Goal: Transaction & Acquisition: Register for event/course

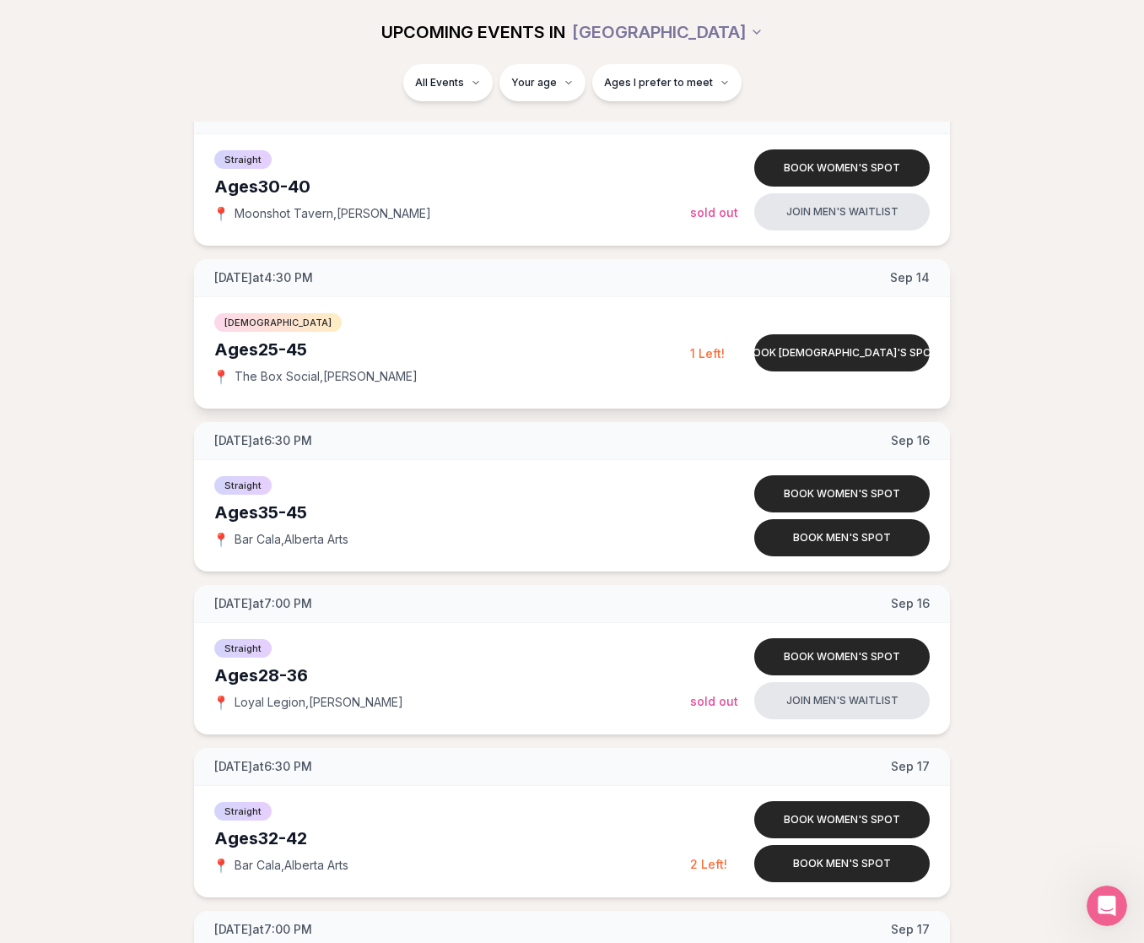
scroll to position [2245, 0]
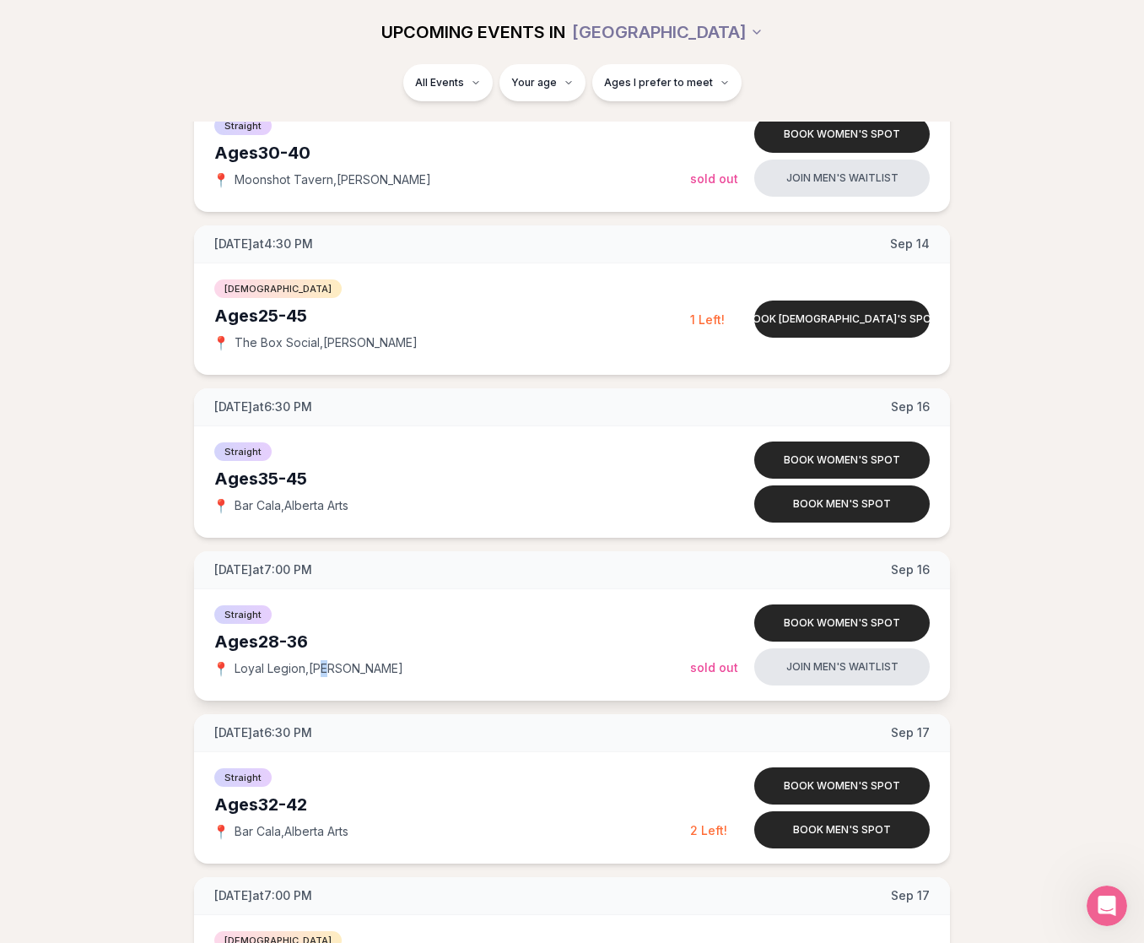
click at [331, 666] on span "Loyal Legion , [PERSON_NAME]" at bounding box center [319, 668] width 169 height 17
click at [378, 670] on div "📍 Loyal Legion , [PERSON_NAME]" at bounding box center [452, 668] width 476 height 17
drag, startPoint x: 371, startPoint y: 669, endPoint x: 237, endPoint y: 662, distance: 133.6
click at [237, 662] on div "📍 Loyal Legion , [PERSON_NAME]" at bounding box center [452, 668] width 476 height 17
copy span "Loyal Legion , [PERSON_NAME]"
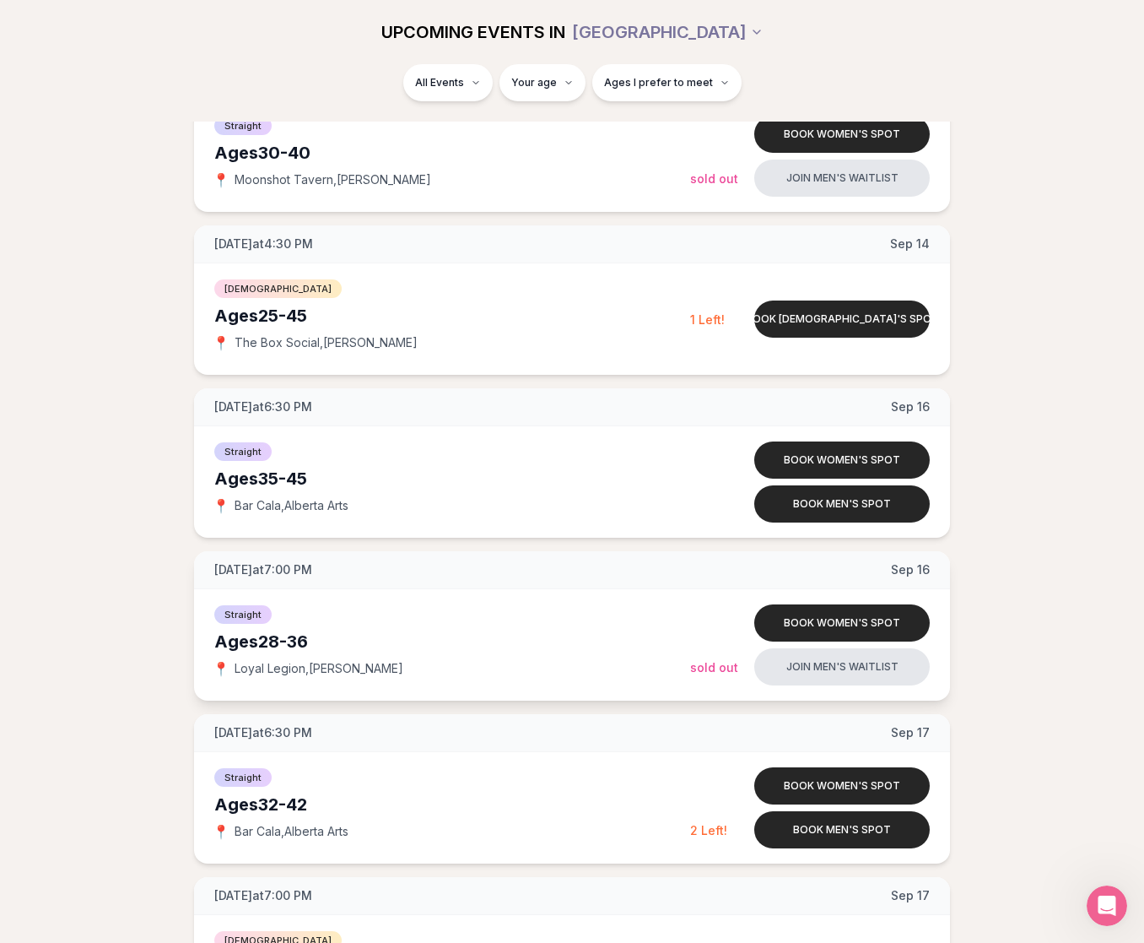
click at [506, 634] on div "Ages [DEMOGRAPHIC_DATA]" at bounding box center [452, 642] width 476 height 24
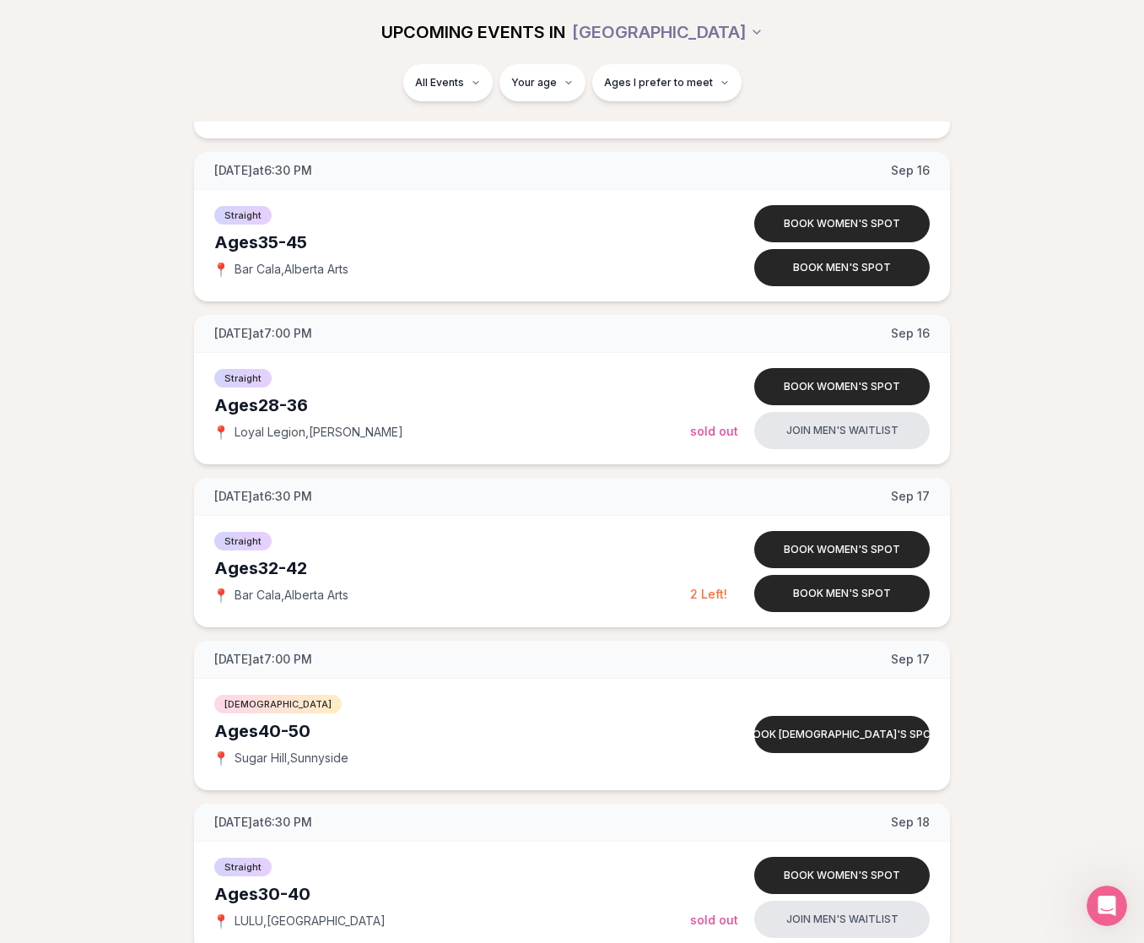
scroll to position [2478, 0]
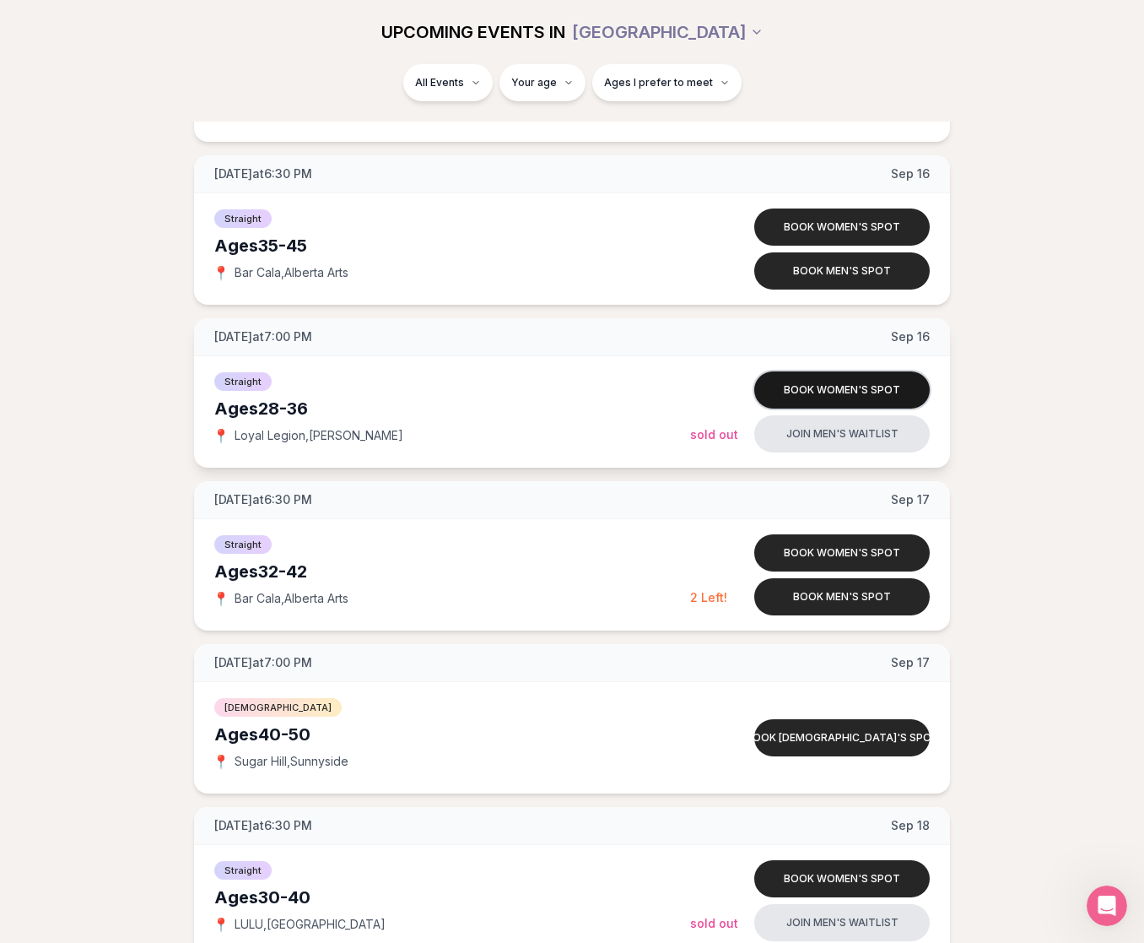
click at [796, 388] on button "Book women's spot" at bounding box center [843, 389] width 176 height 37
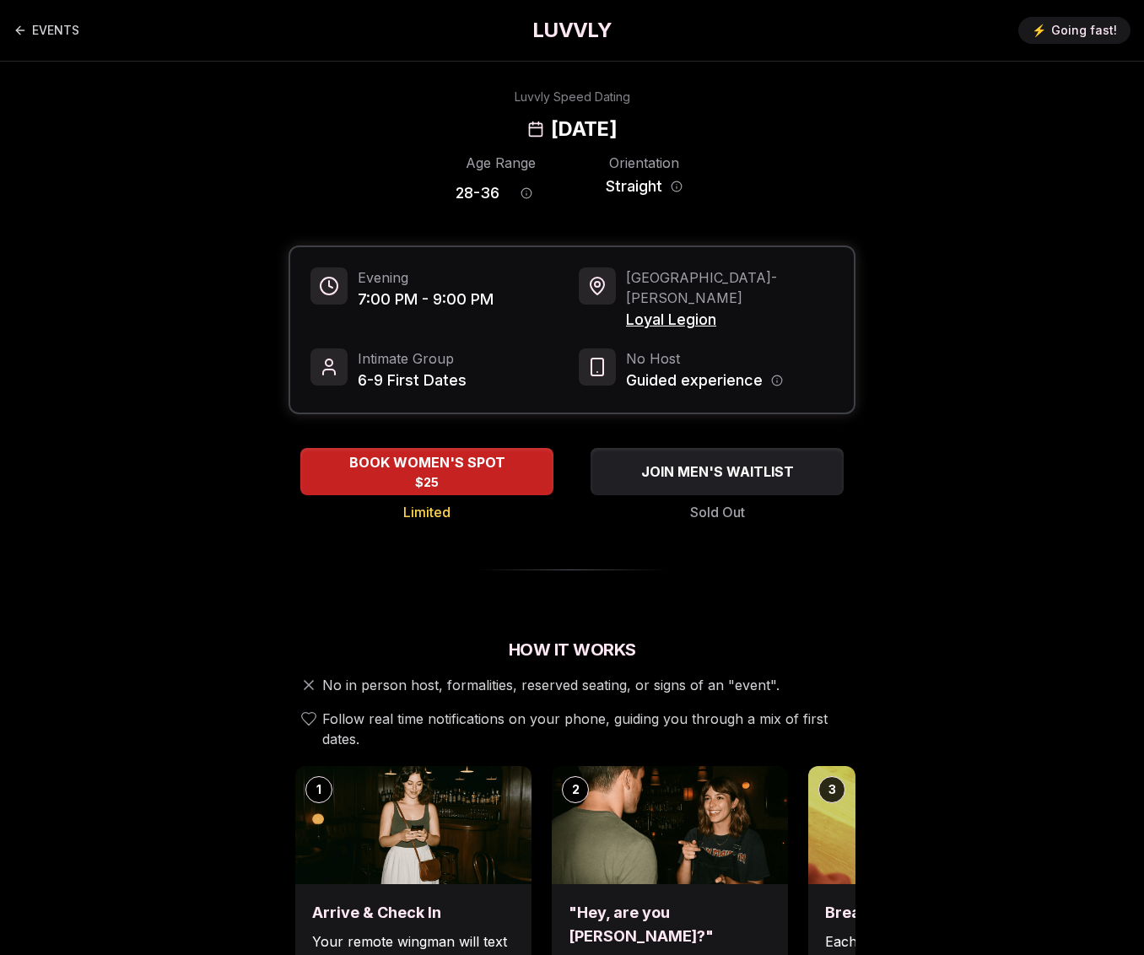
click at [685, 308] on span "Loyal Legion" at bounding box center [730, 320] width 208 height 24
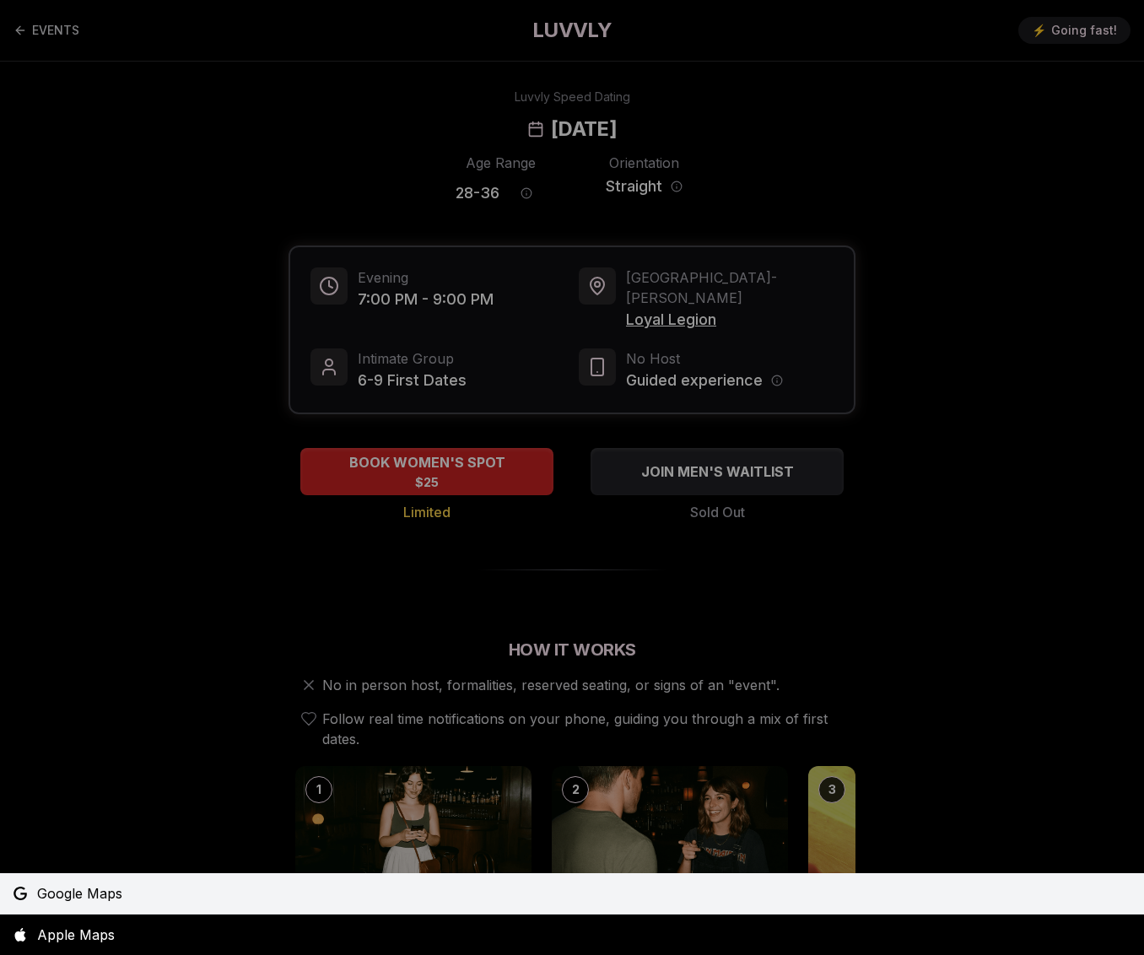
click at [392, 897] on link "Google Maps" at bounding box center [572, 894] width 1144 height 41
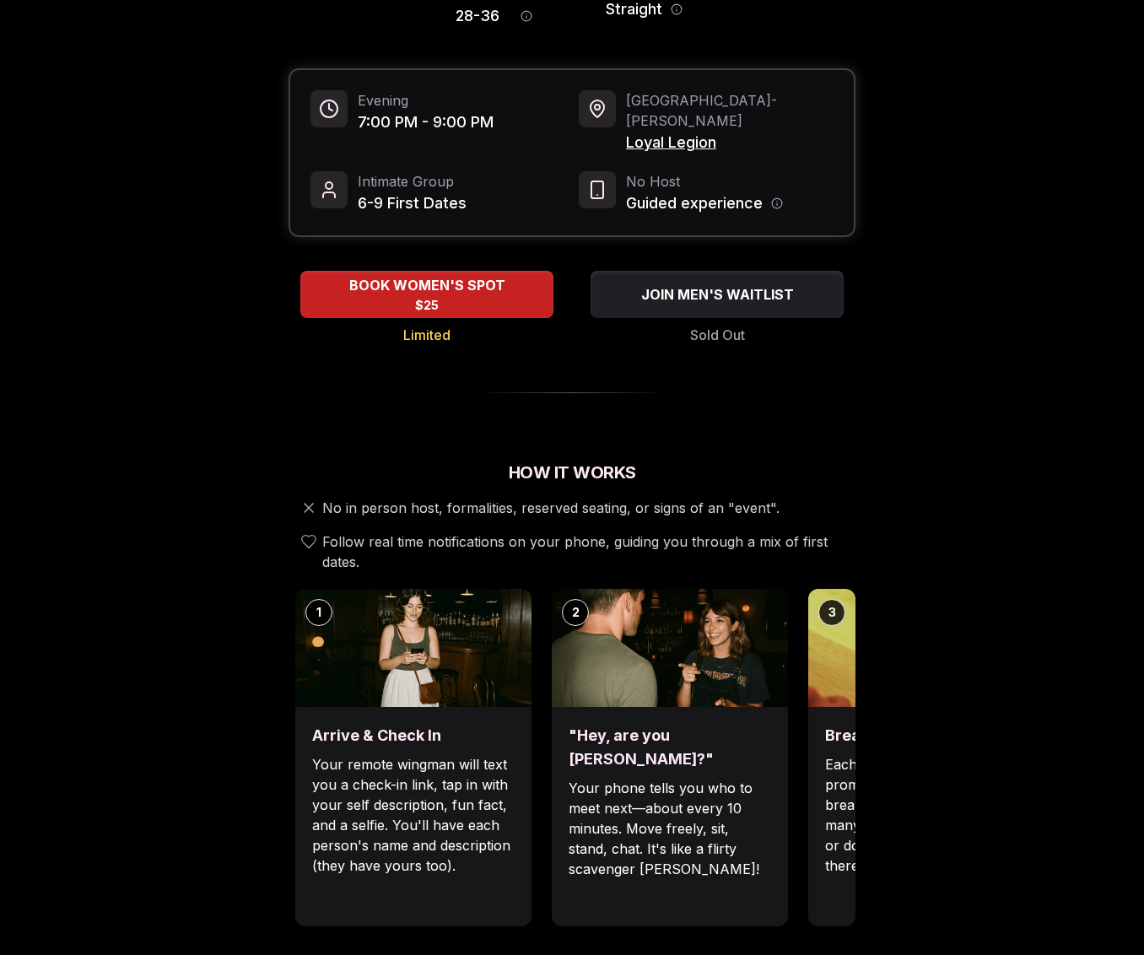
scroll to position [241, 0]
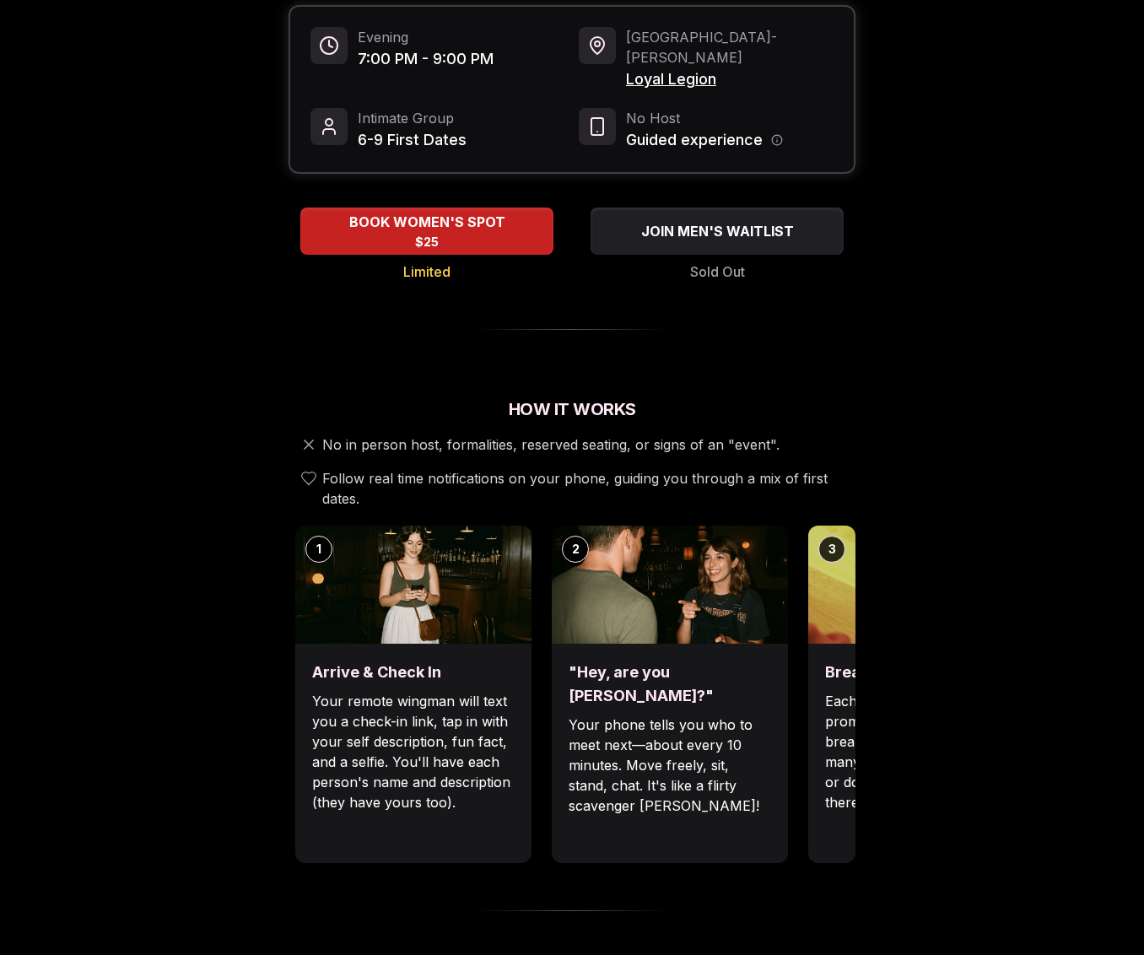
click at [628, 398] on h2 "How It Works" at bounding box center [572, 410] width 567 height 24
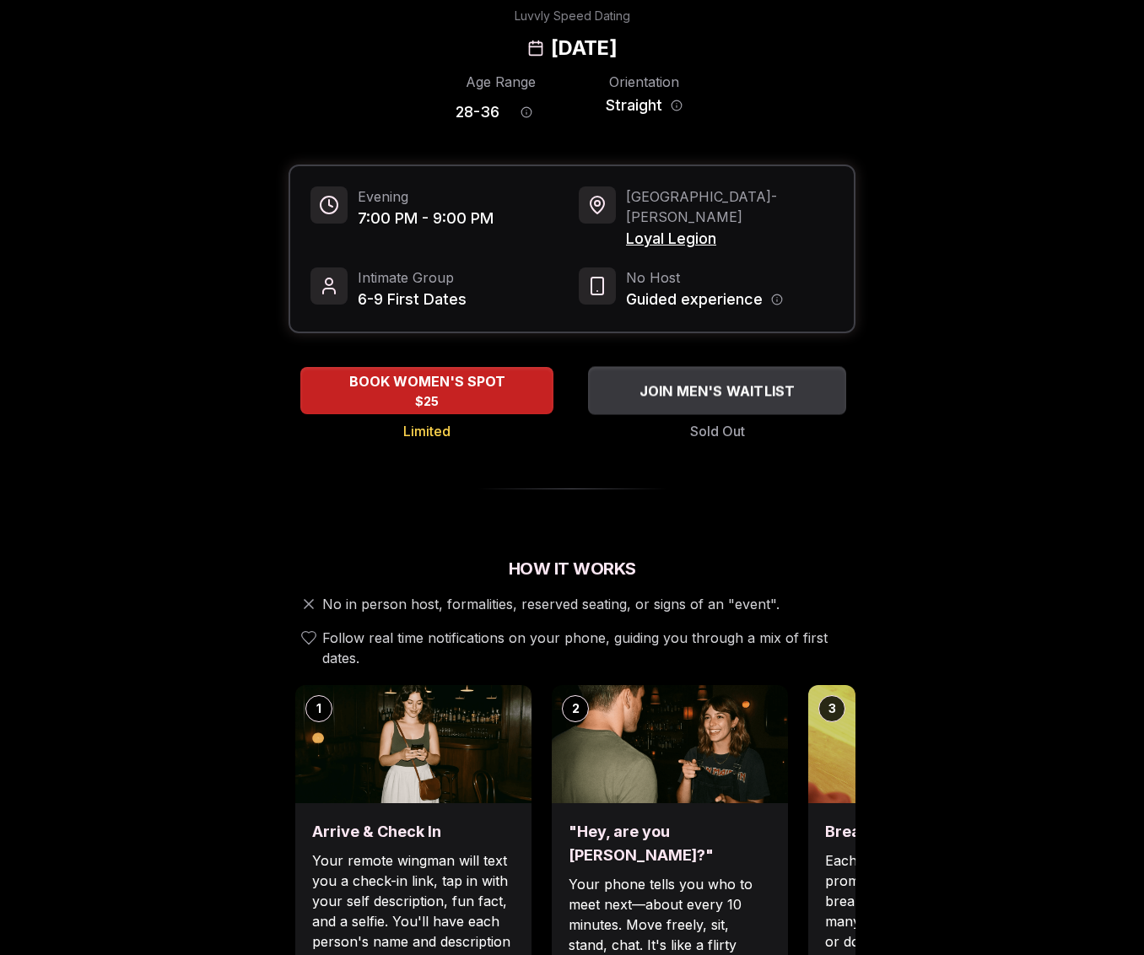
scroll to position [64, 0]
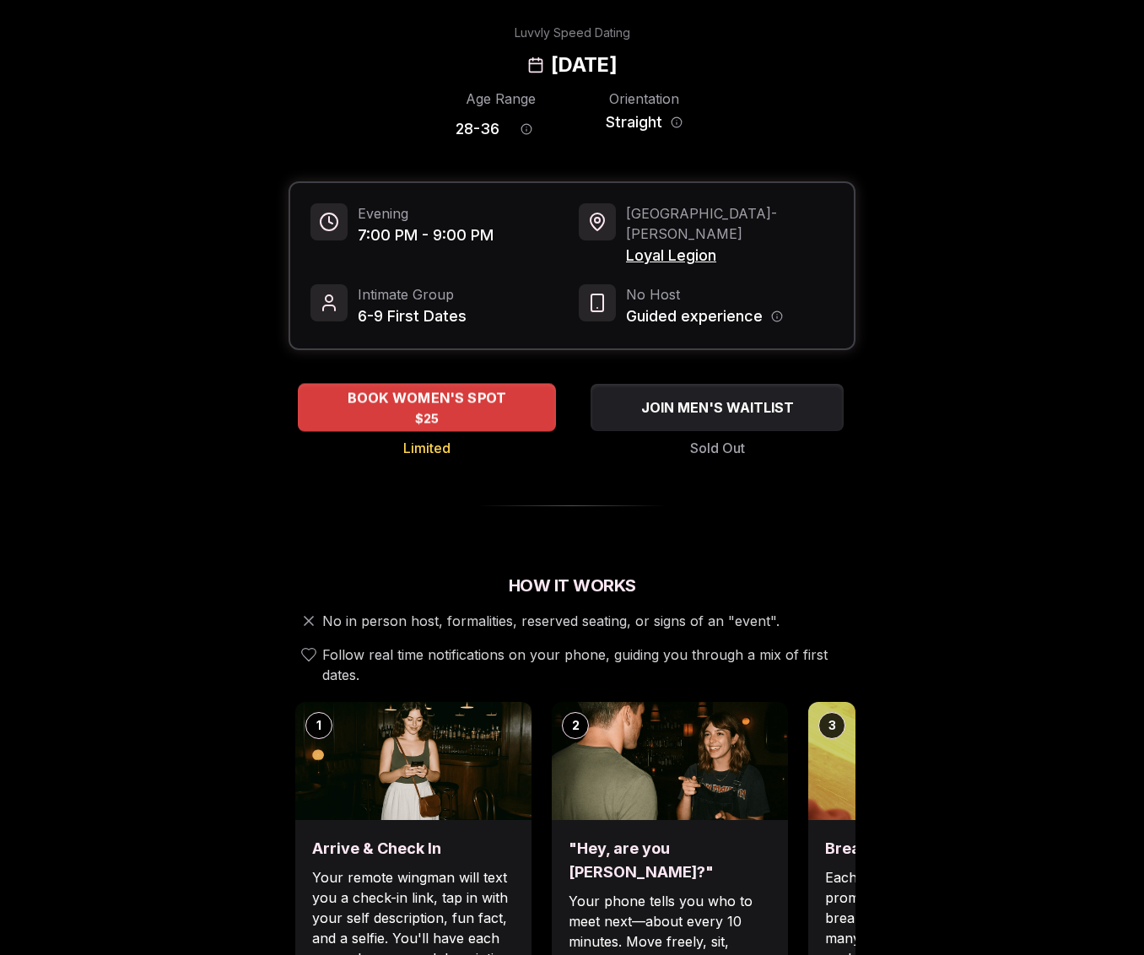
click at [512, 389] on div "BOOK WOMEN'S SPOT $25" at bounding box center [427, 407] width 258 height 46
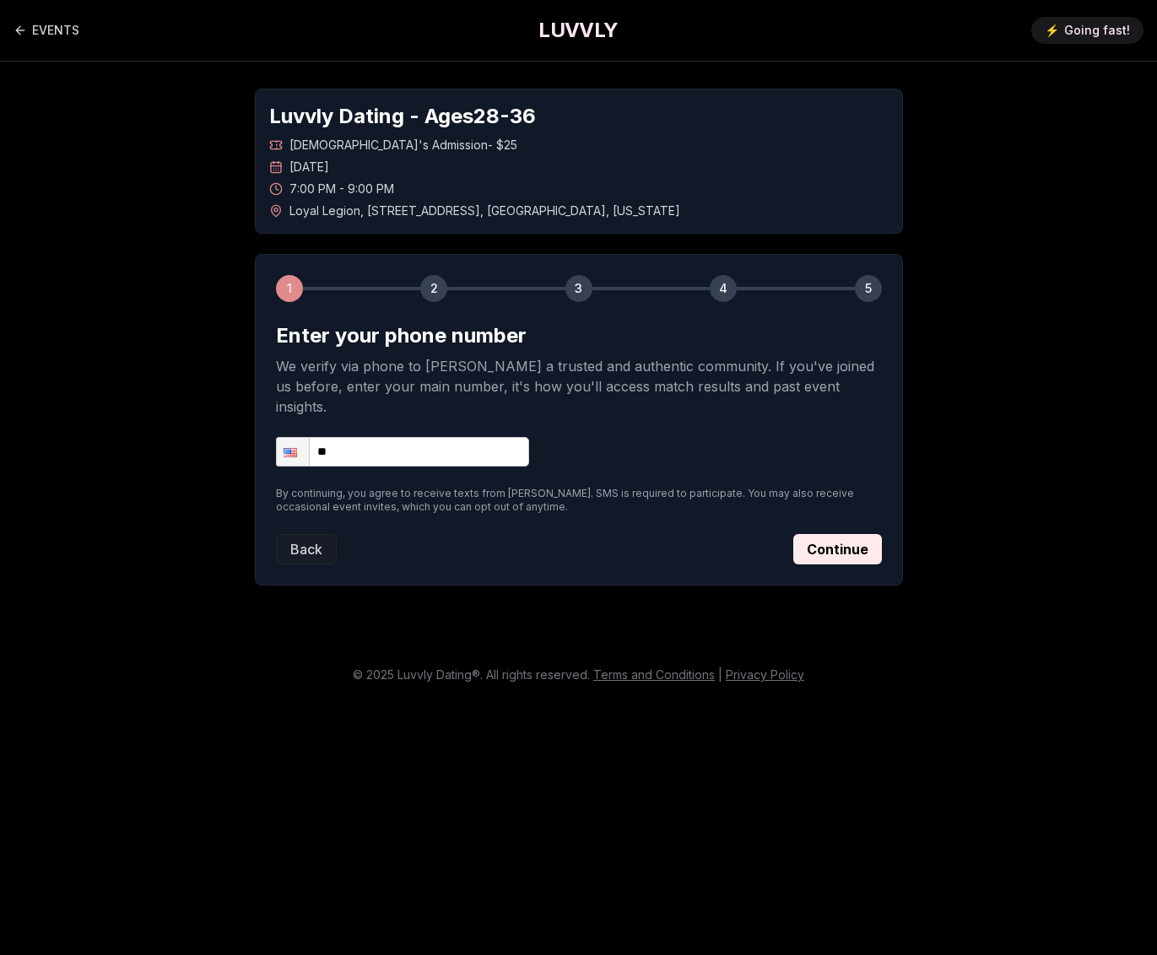
click at [474, 437] on input "**" at bounding box center [402, 452] width 253 height 30
type input "**********"
click at [845, 534] on button "Continue" at bounding box center [837, 549] width 89 height 30
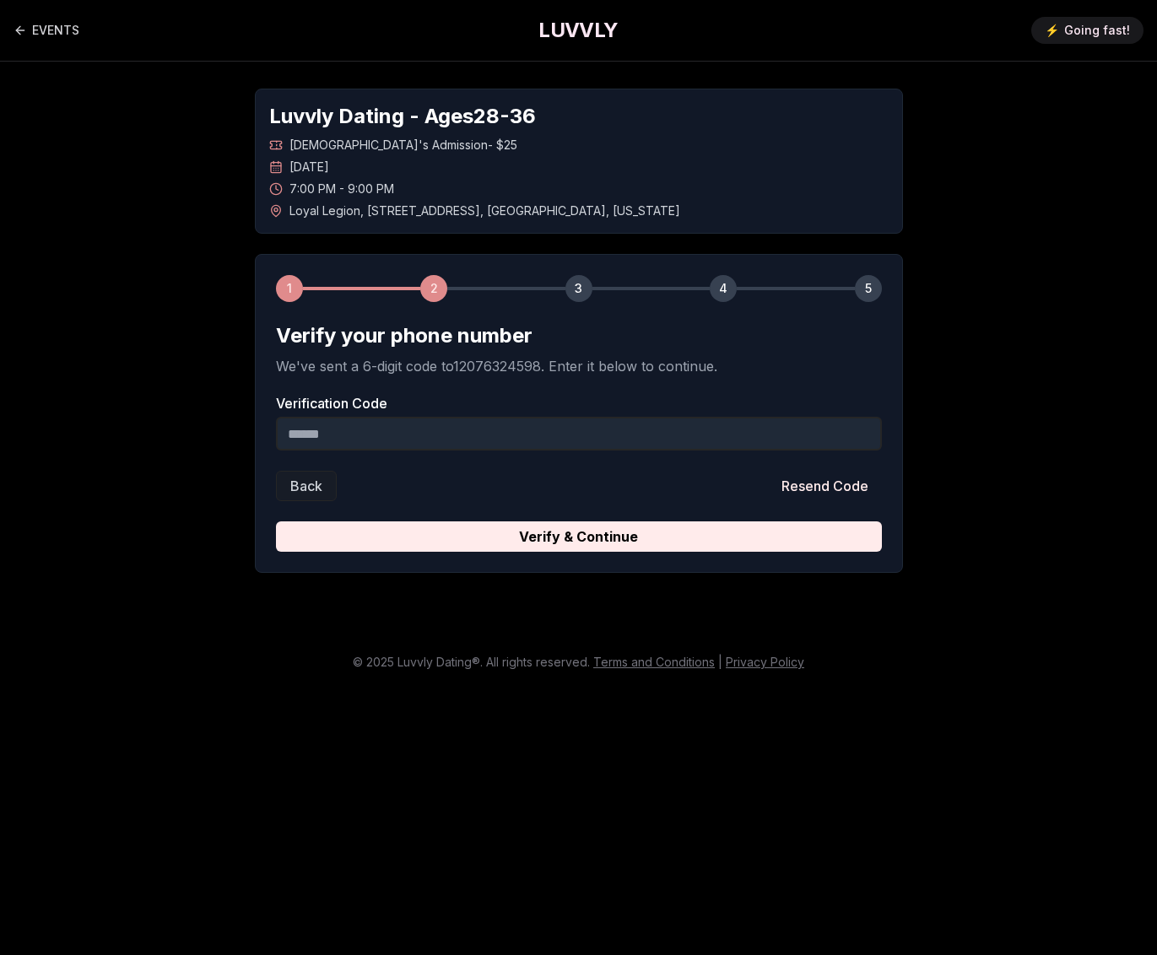
click at [477, 213] on span "Loyal Legion , [STREET_ADDRESS][US_STATE]" at bounding box center [484, 211] width 391 height 17
drag, startPoint x: 620, startPoint y: 213, endPoint x: 285, endPoint y: 211, distance: 334.2
click at [285, 211] on div "Loyal Legion , [STREET_ADDRESS][US_STATE]" at bounding box center [579, 211] width 620 height 17
copy span "Loyal Legion , [STREET_ADDRESS][US_STATE]"
click at [596, 468] on form "Verify your phone number We've sent a 6-digit code to 12076324598 . Enter it be…" at bounding box center [579, 437] width 606 height 230
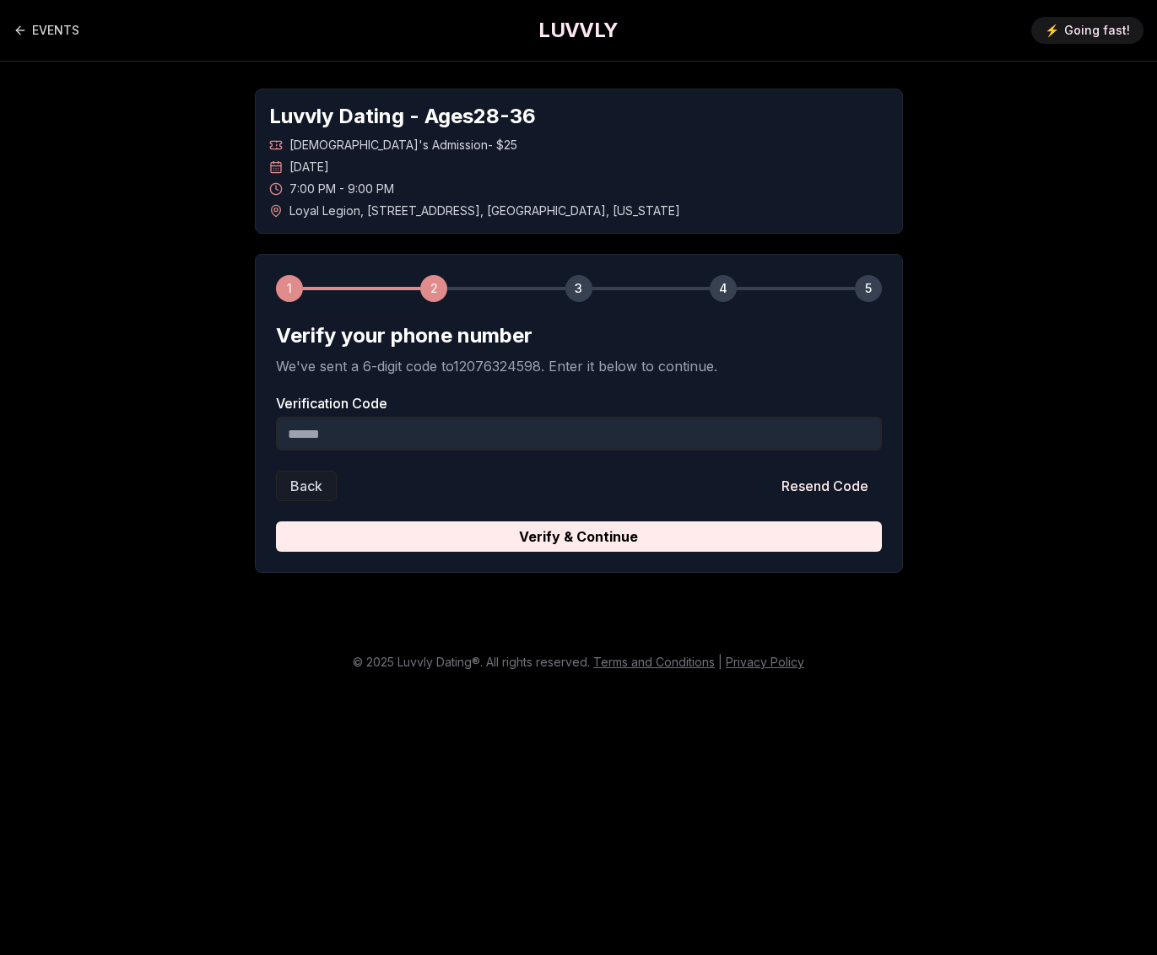
click at [595, 430] on input "Verification Code" at bounding box center [579, 434] width 606 height 34
type input "******"
click at [574, 371] on p "We've sent a 6-digit code to 12076324598 . Enter it below to continue." at bounding box center [579, 366] width 606 height 20
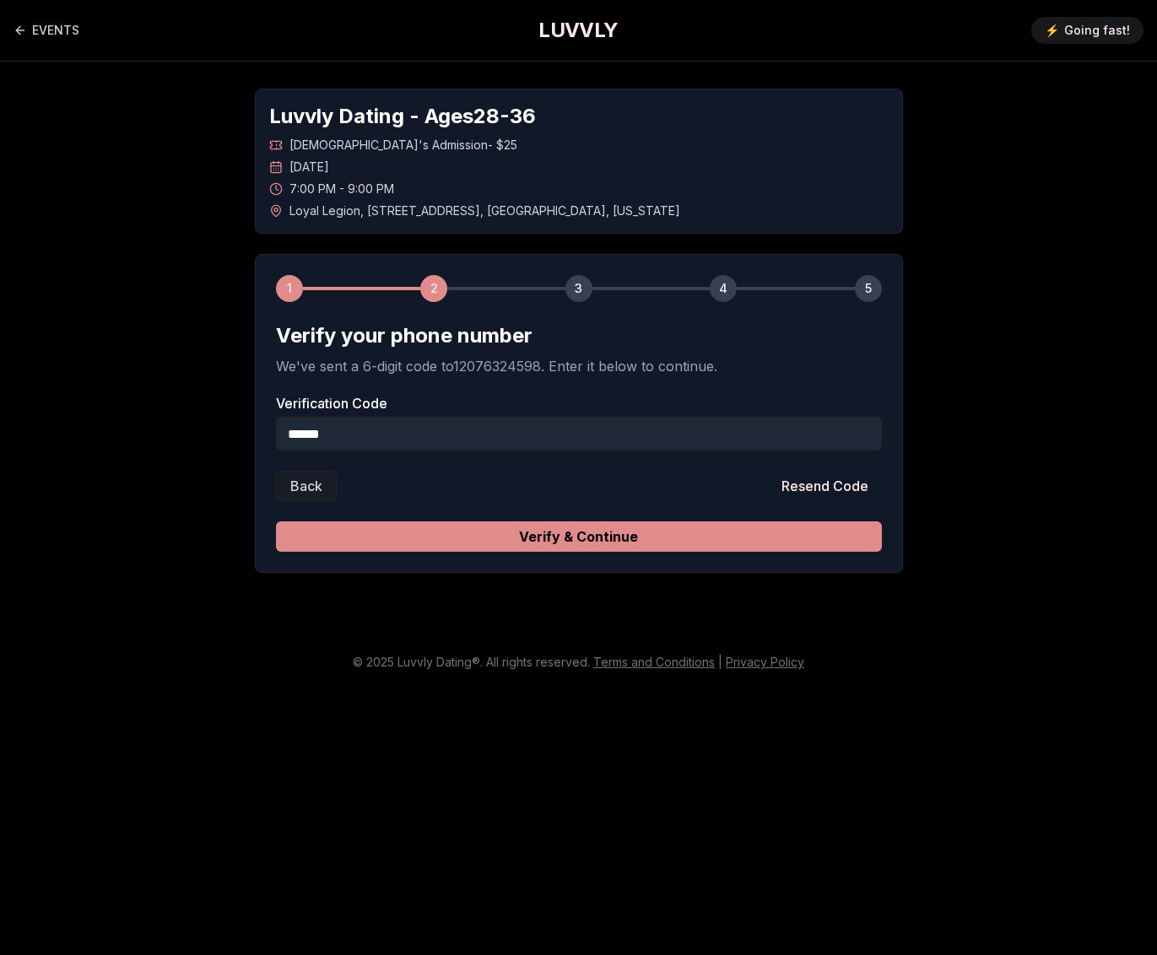
click at [601, 530] on button "Verify & Continue" at bounding box center [579, 537] width 606 height 30
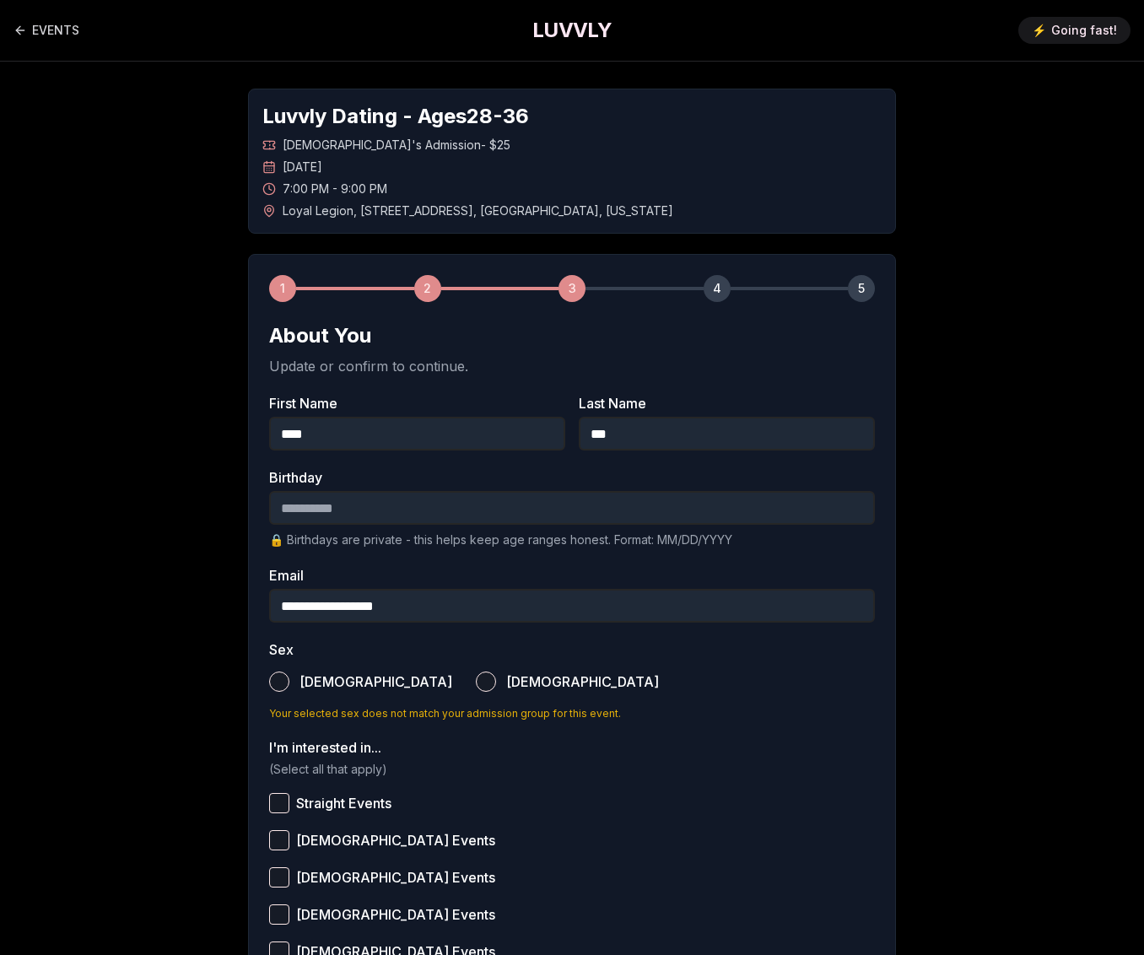
click at [522, 507] on input "Birthday" at bounding box center [572, 508] width 606 height 34
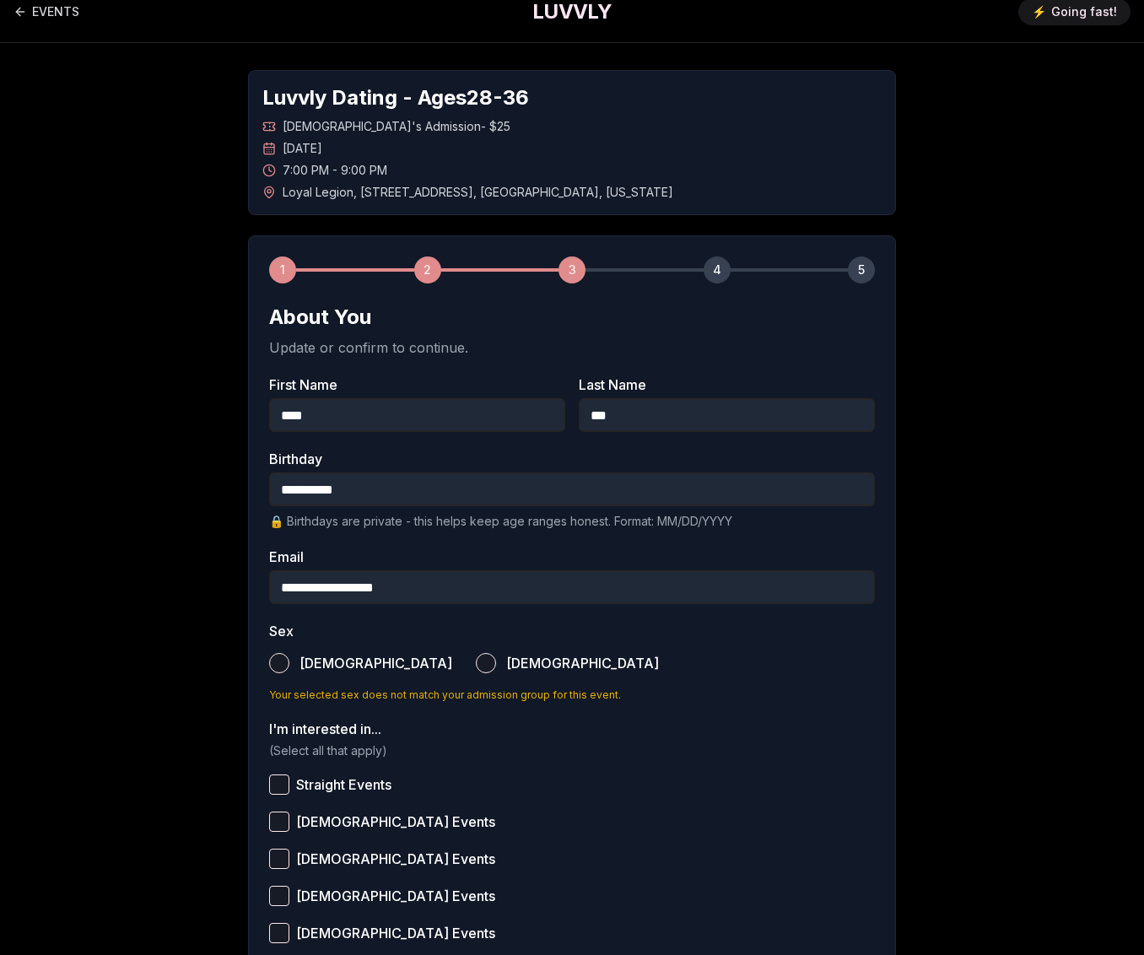
scroll to position [208, 0]
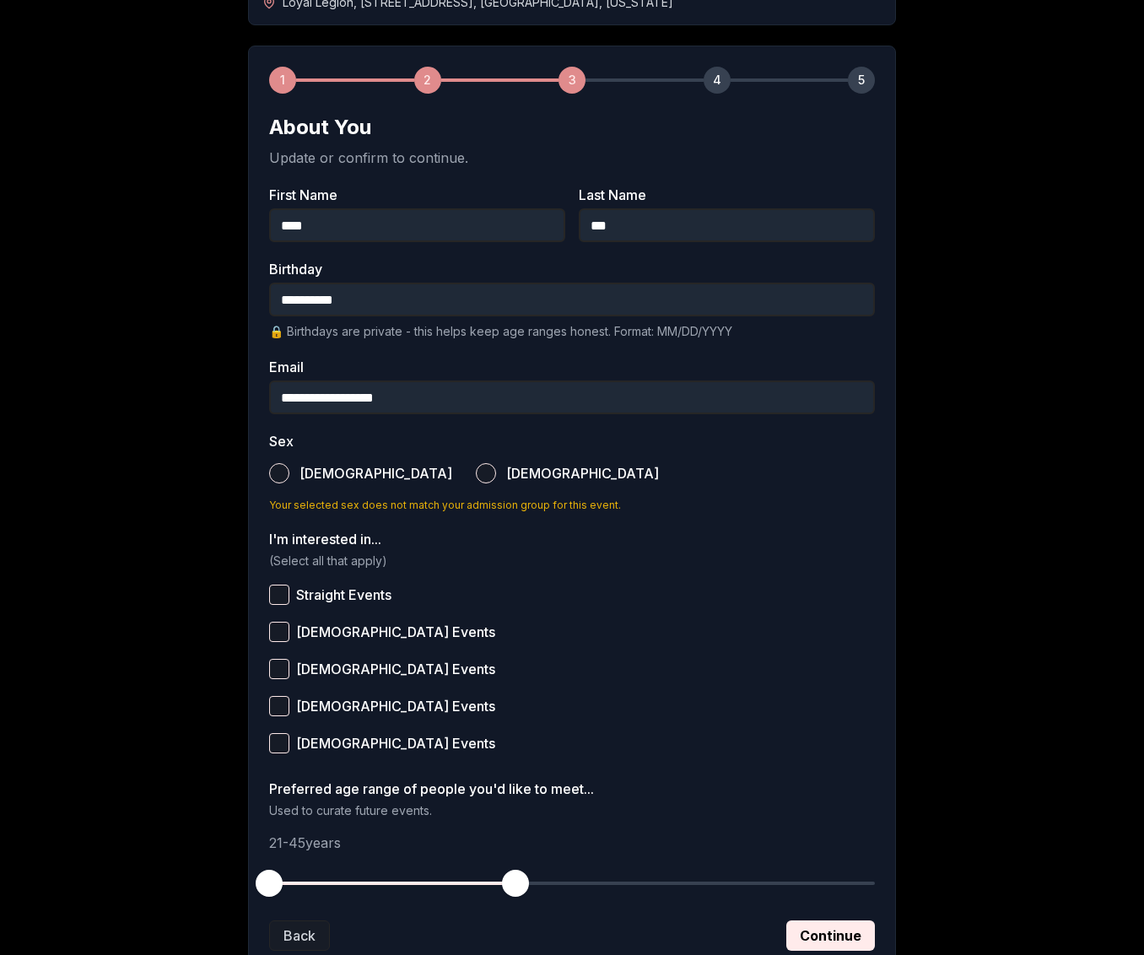
type input "**********"
click at [476, 478] on button "[DEMOGRAPHIC_DATA]" at bounding box center [486, 473] width 20 height 20
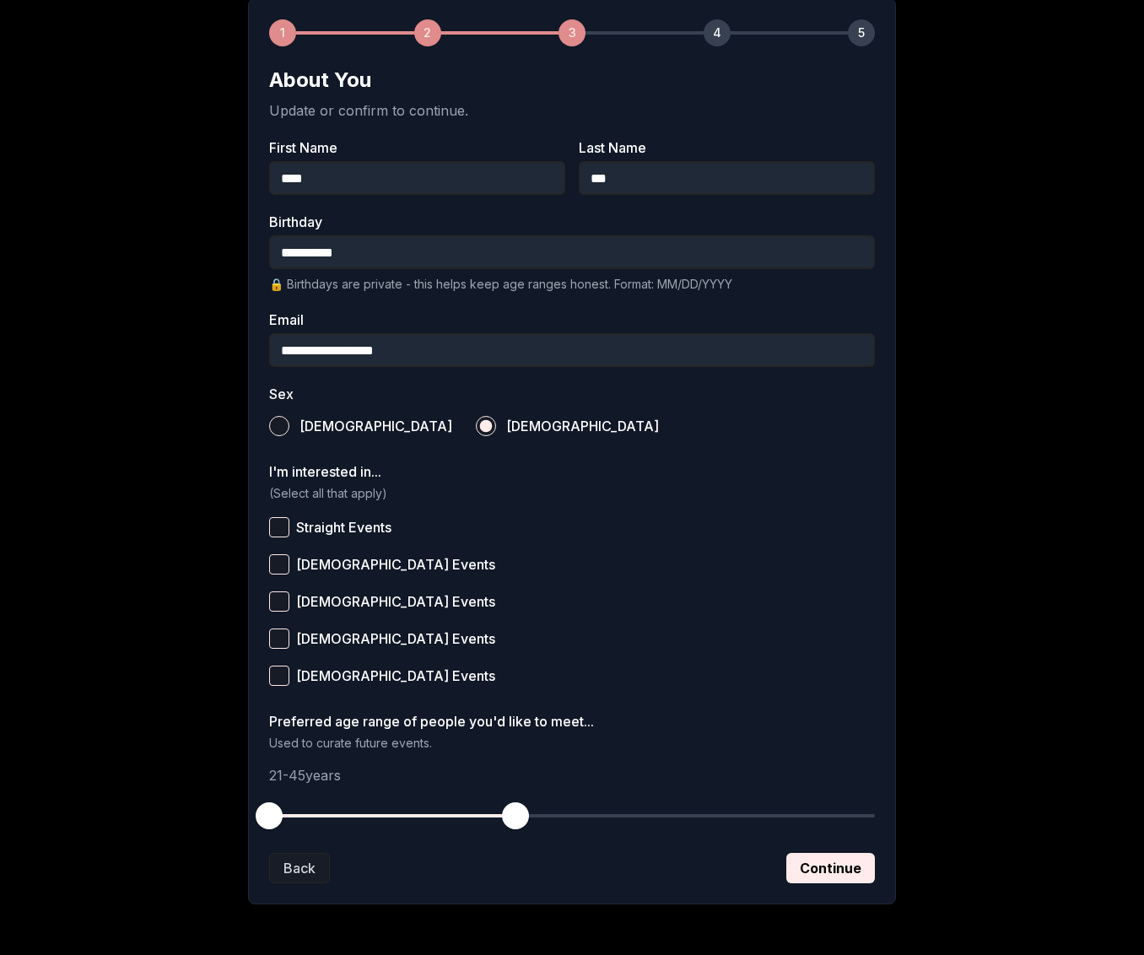
scroll to position [289, 0]
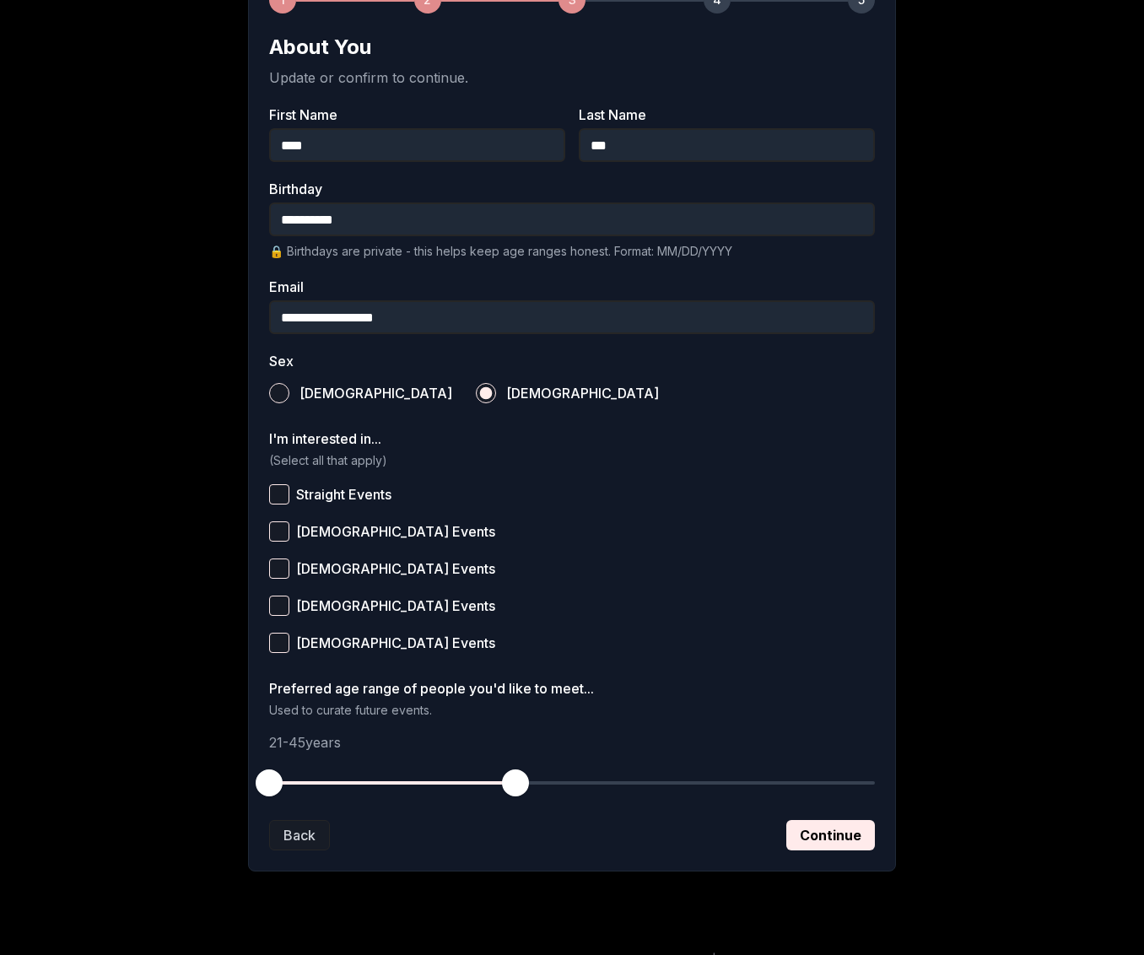
click at [289, 500] on button "Straight Events" at bounding box center [279, 494] width 20 height 20
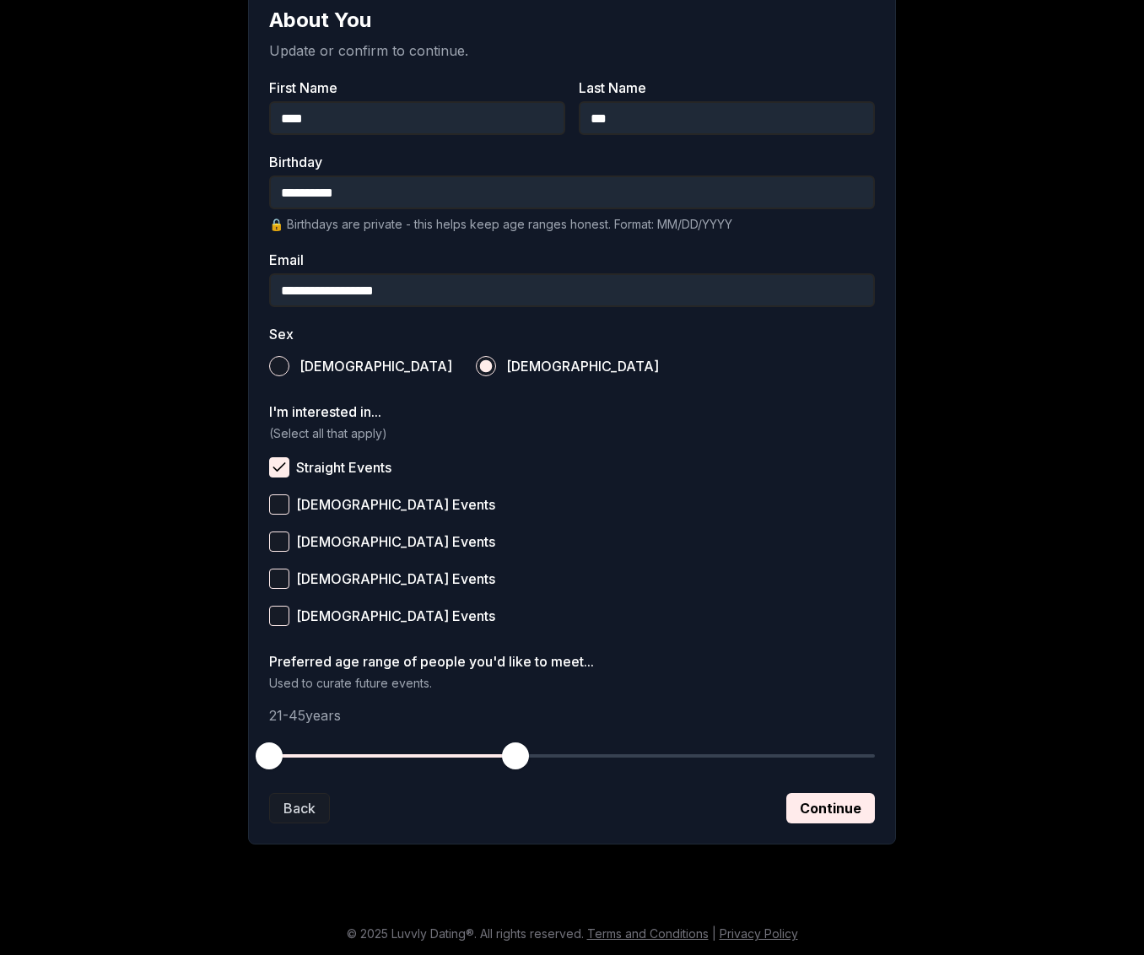
scroll to position [317, 0]
click at [288, 611] on button "[DEMOGRAPHIC_DATA] Events" at bounding box center [279, 615] width 20 height 20
drag, startPoint x: 268, startPoint y: 752, endPoint x: 310, endPoint y: 754, distance: 42.2
click at [310, 754] on span "button" at bounding box center [310, 755] width 27 height 27
drag, startPoint x: 509, startPoint y: 753, endPoint x: 465, endPoint y: 756, distance: 44.0
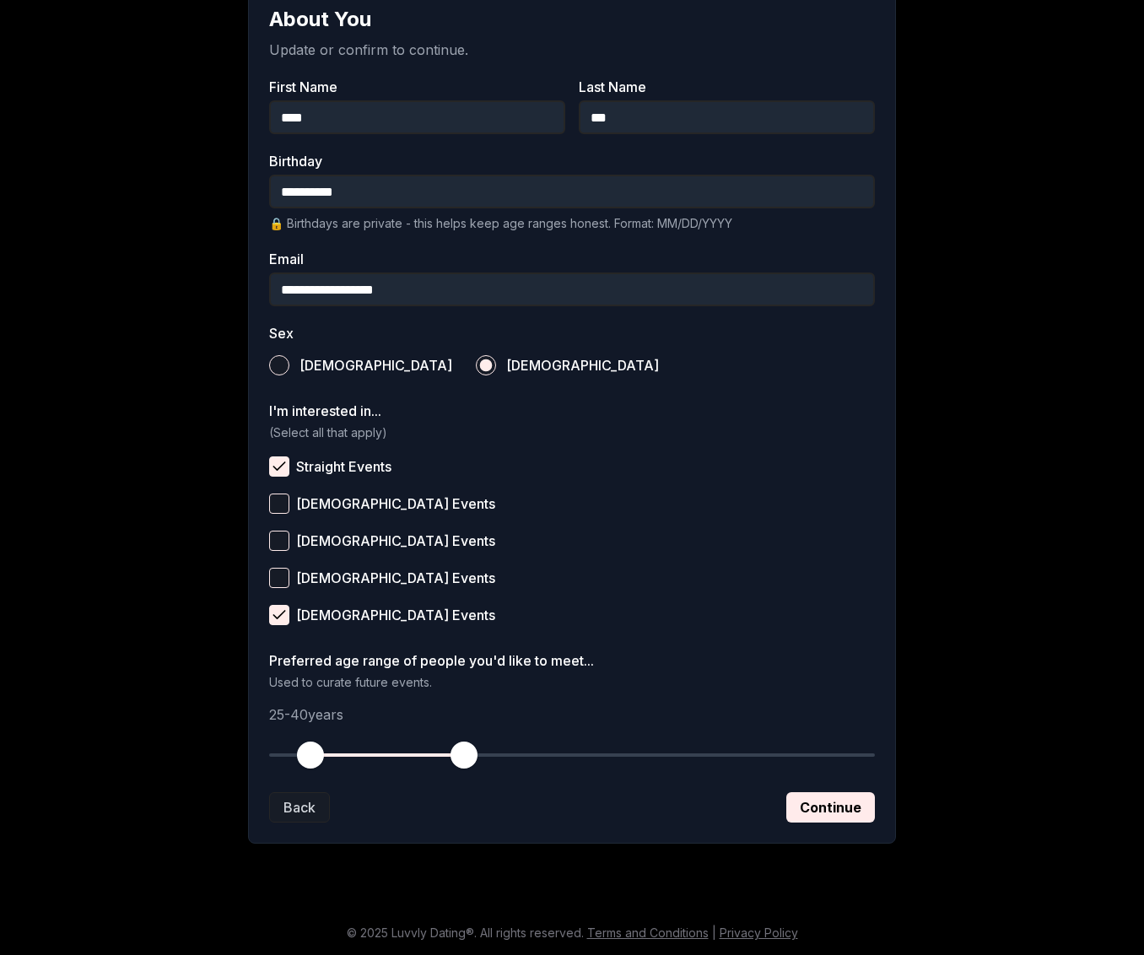
click at [465, 756] on span "button" at bounding box center [464, 755] width 27 height 27
drag, startPoint x: 315, startPoint y: 755, endPoint x: 327, endPoint y: 755, distance: 11.8
click at [327, 755] on span "button" at bounding box center [330, 755] width 27 height 27
click at [533, 711] on p "27 - 40 years" at bounding box center [572, 715] width 606 height 20
click at [828, 804] on button "Continue" at bounding box center [831, 808] width 89 height 30
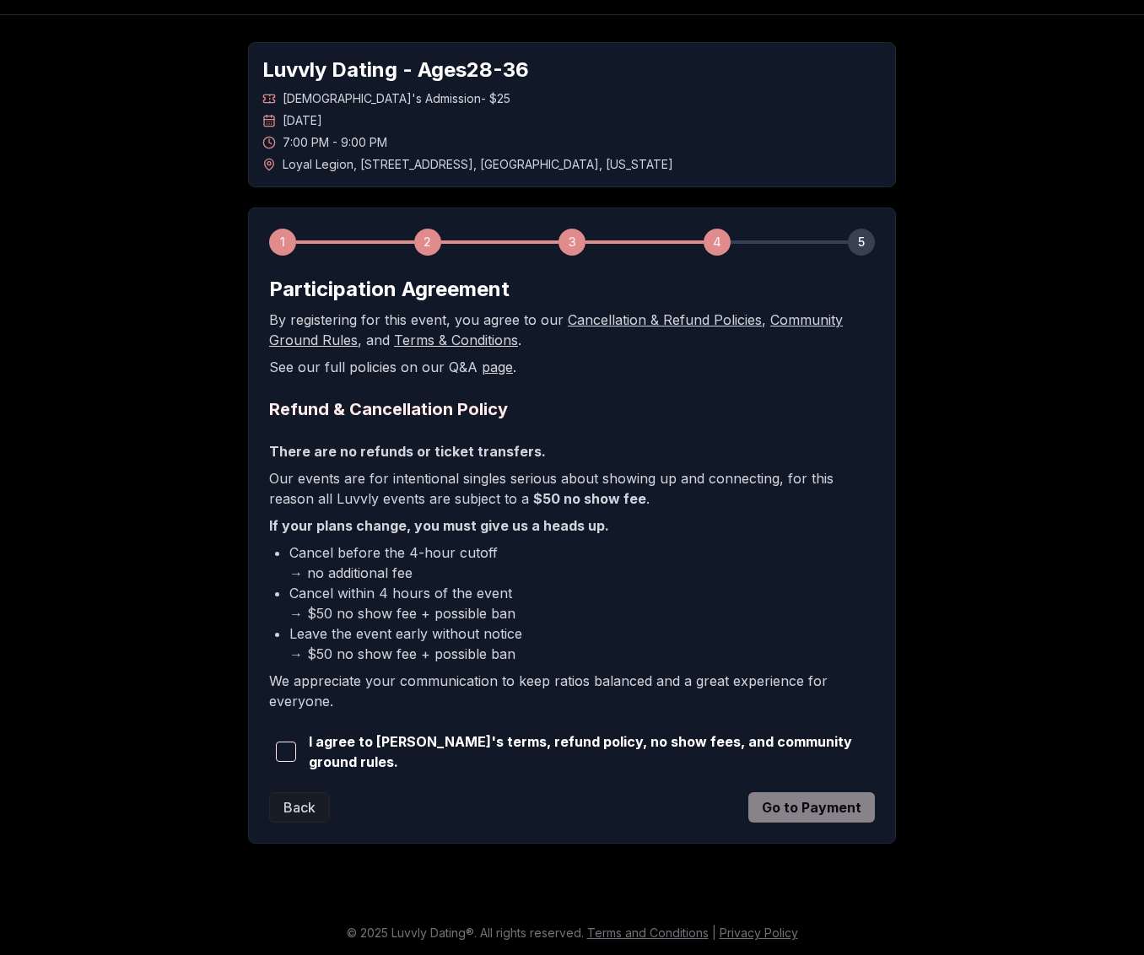
scroll to position [0, 0]
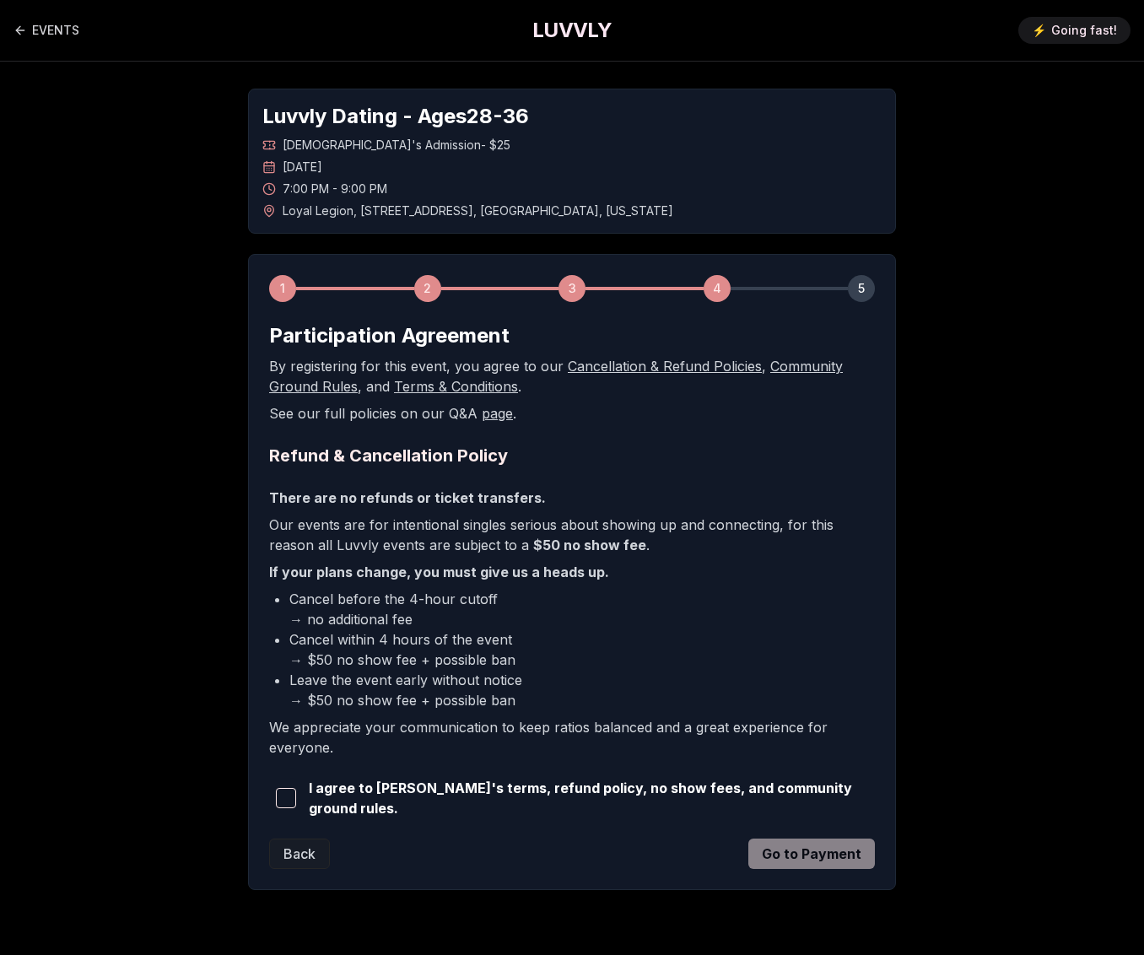
click at [279, 799] on span "button" at bounding box center [286, 798] width 20 height 20
click at [841, 844] on button "Go to Payment" at bounding box center [812, 854] width 127 height 30
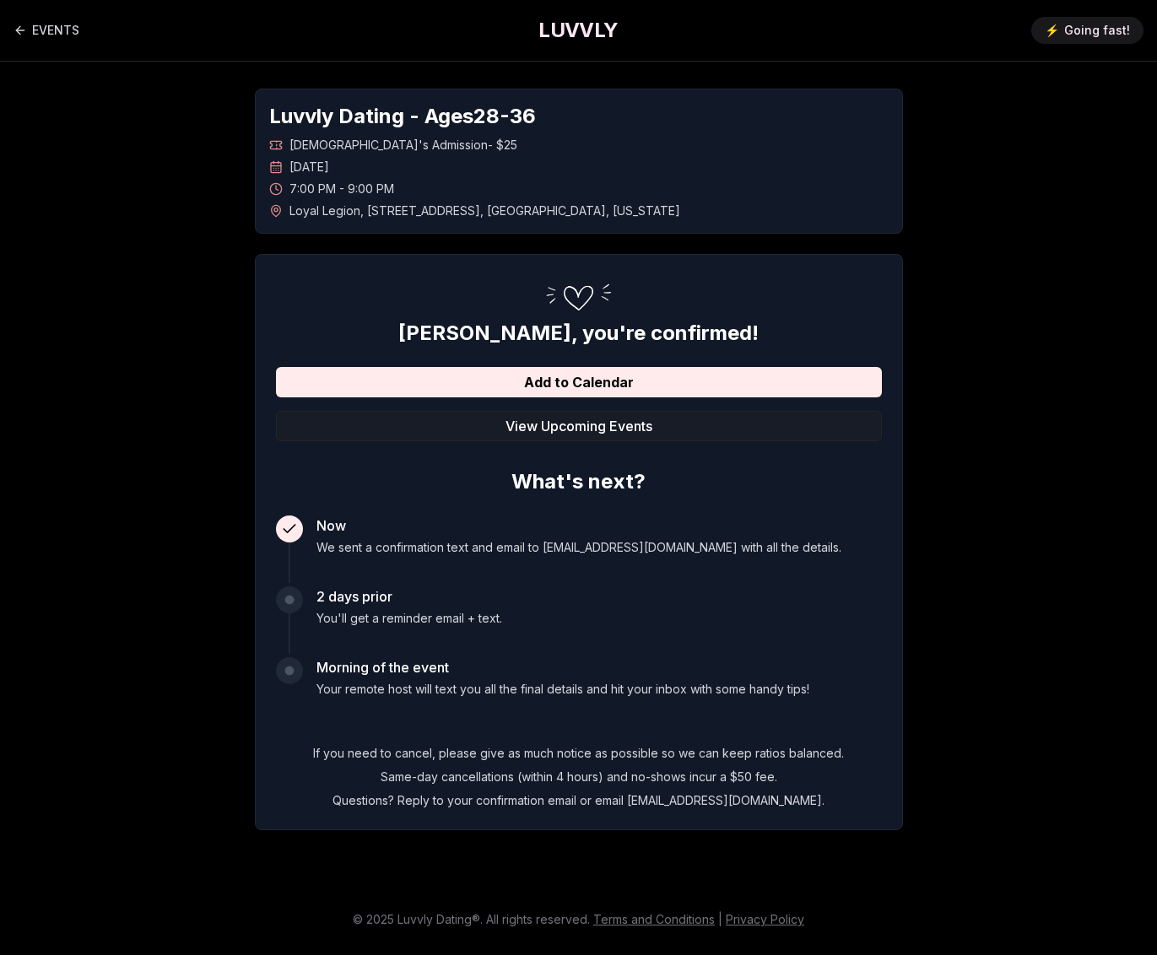
click at [609, 212] on span "Loyal Legion , [STREET_ADDRESS][US_STATE]" at bounding box center [484, 211] width 391 height 17
drag, startPoint x: 607, startPoint y: 211, endPoint x: 284, endPoint y: 214, distance: 322.4
click at [284, 214] on div "Loyal Legion , [STREET_ADDRESS][US_STATE]" at bounding box center [579, 211] width 620 height 17
copy span "Loyal Legion , [STREET_ADDRESS][US_STATE]"
